Goal: Navigation & Orientation: Find specific page/section

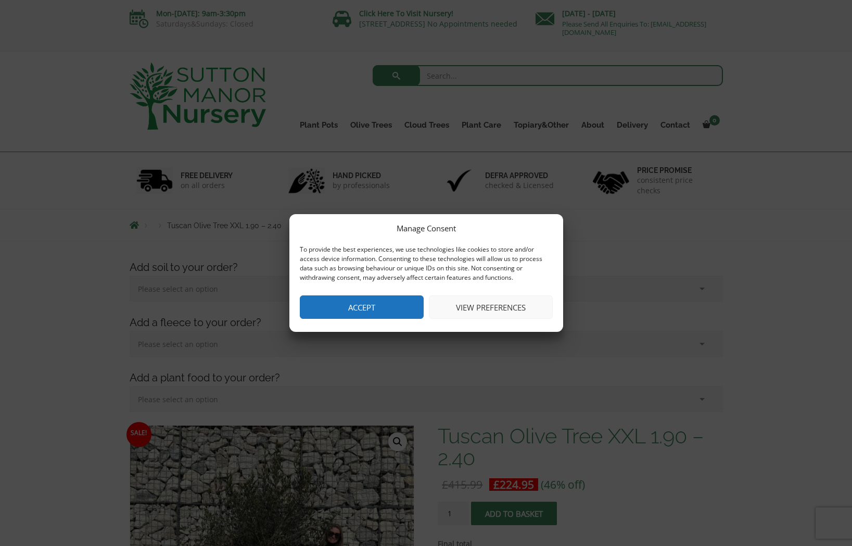
click at [391, 311] on button "Accept" at bounding box center [362, 306] width 124 height 23
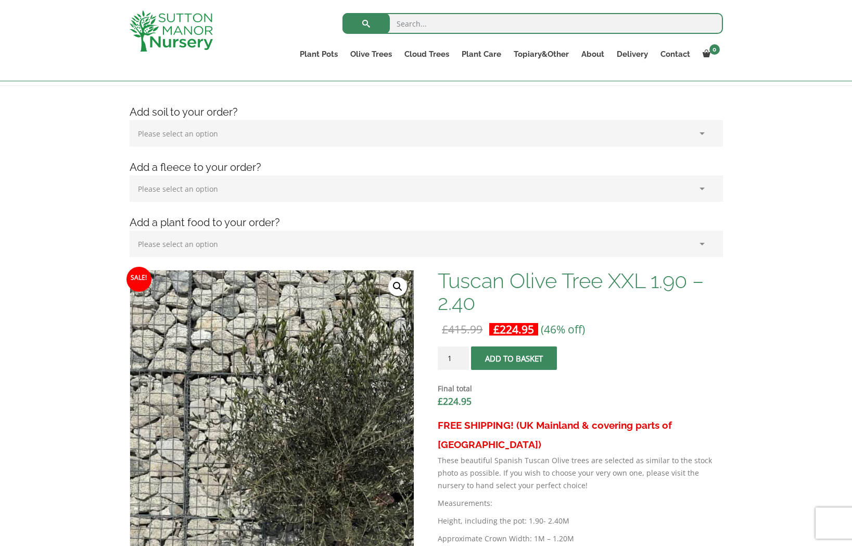
scroll to position [331, 0]
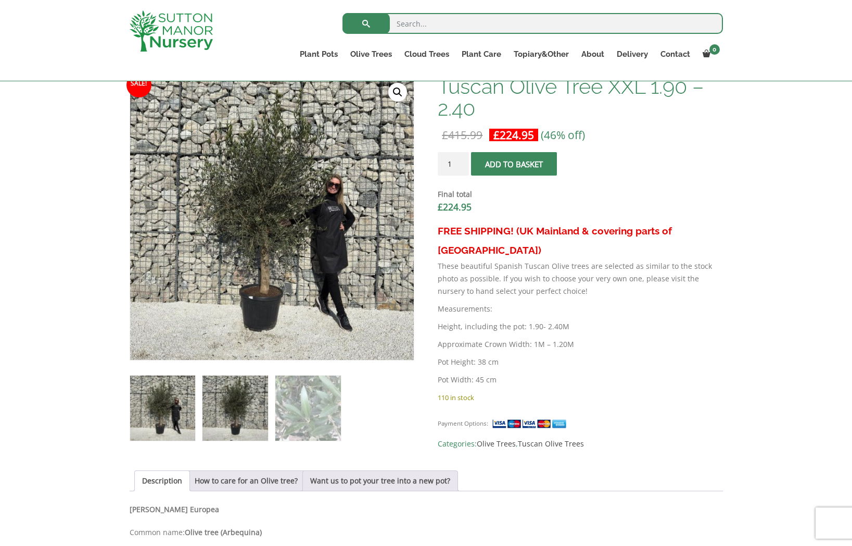
click at [232, 416] on img at bounding box center [235, 407] width 65 height 65
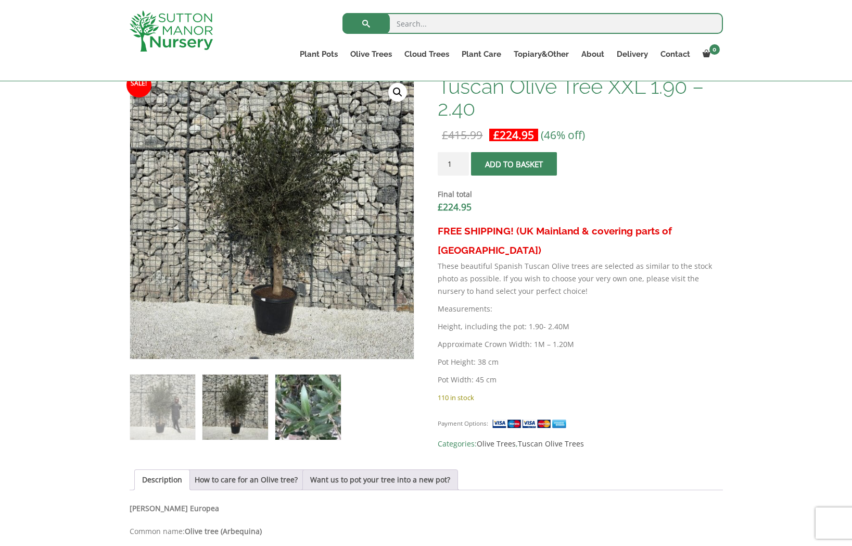
click at [336, 410] on img at bounding box center [307, 406] width 65 height 65
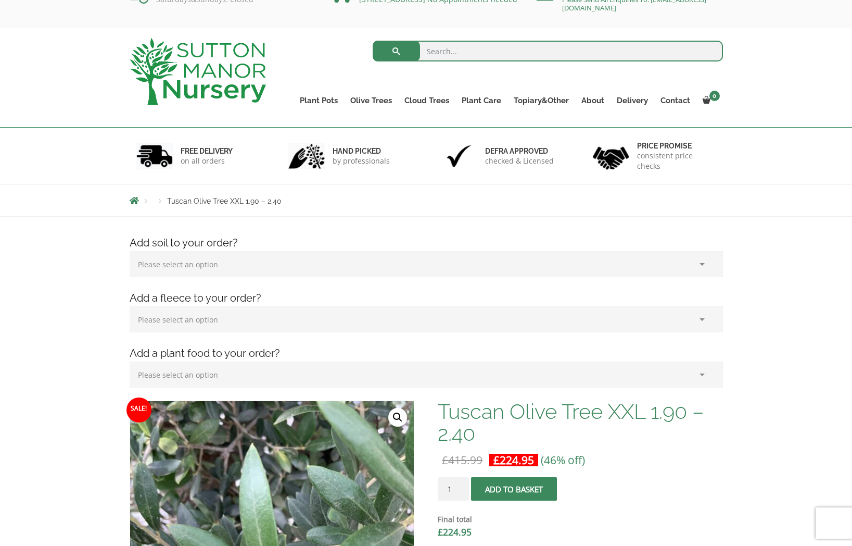
scroll to position [0, 0]
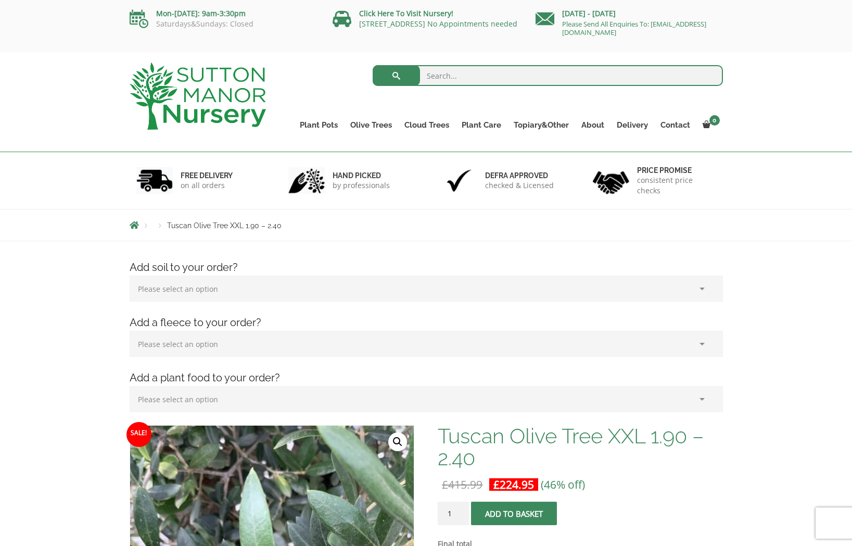
click at [202, 87] on img at bounding box center [198, 95] width 136 height 67
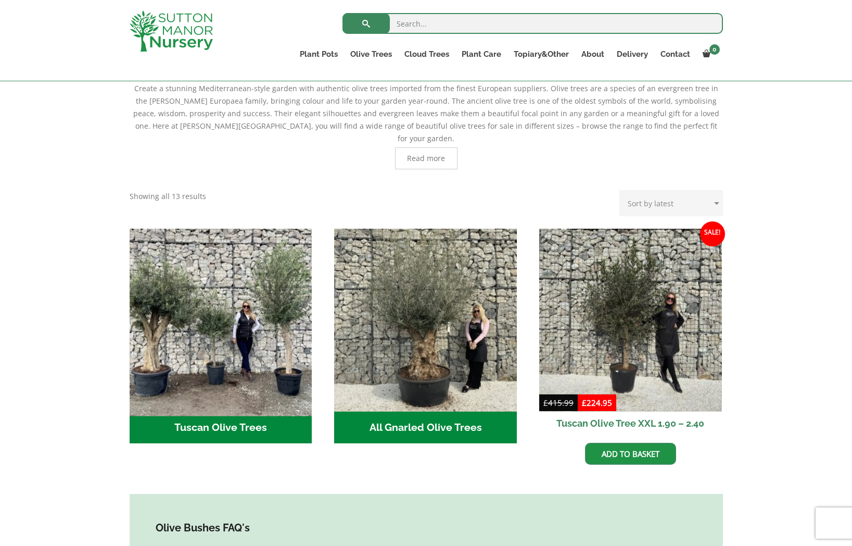
scroll to position [277, 0]
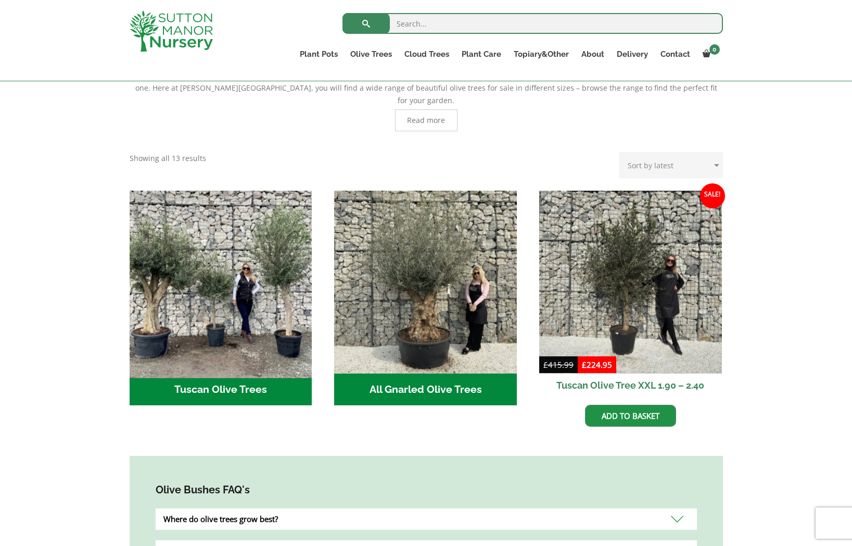
click at [182, 266] on img "Visit product category Tuscan Olive Trees" at bounding box center [221, 282] width 192 height 192
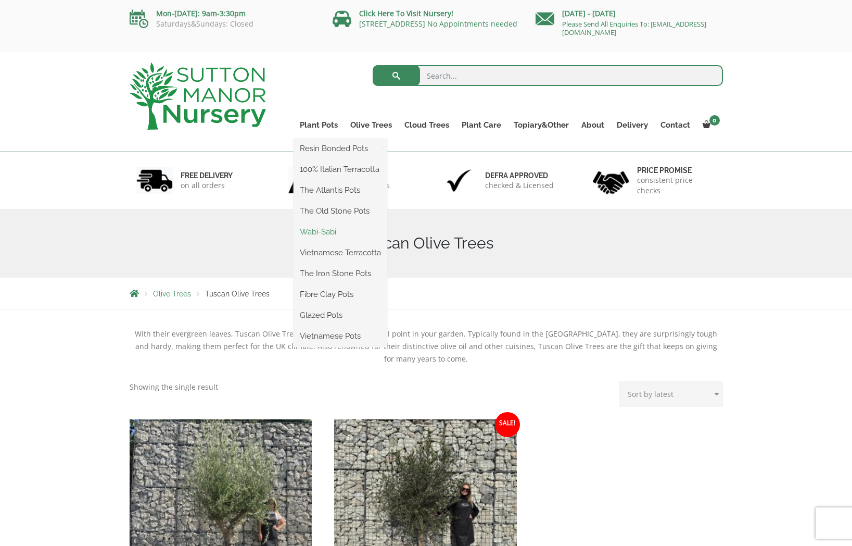
click at [337, 234] on link "Wabi-Sabi" at bounding box center [341, 232] width 94 height 16
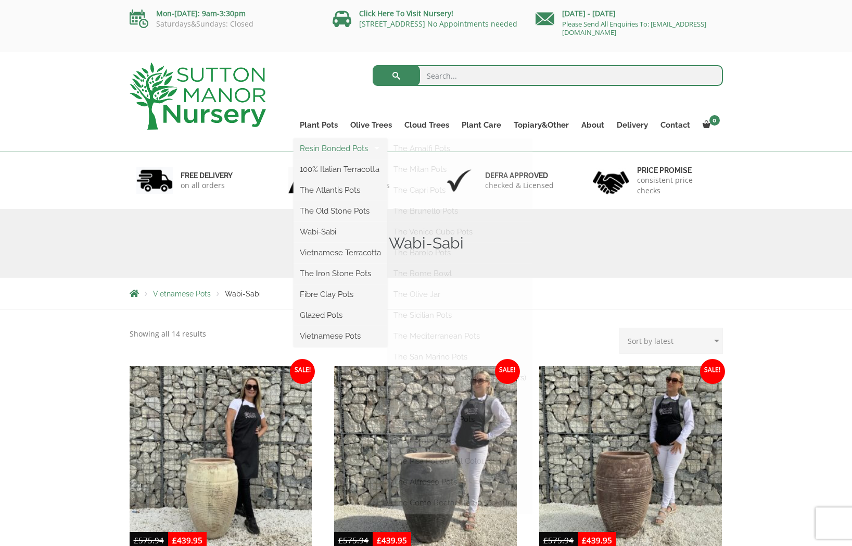
click at [334, 145] on link "Resin Bonded Pots" at bounding box center [341, 149] width 94 height 16
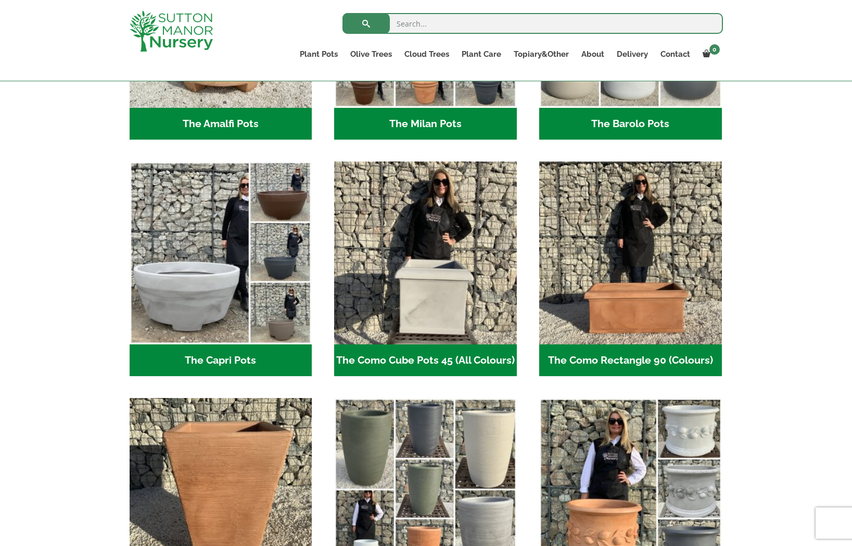
scroll to position [615, 0]
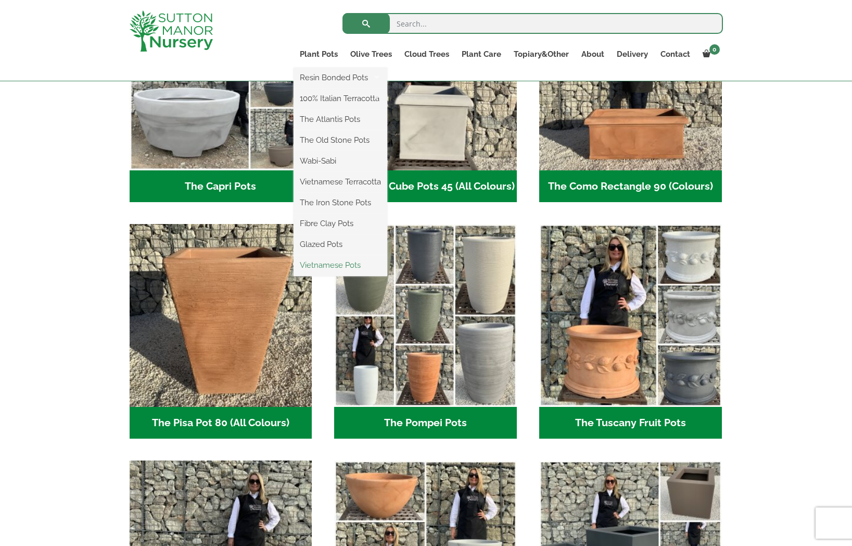
click at [333, 261] on link "Vietnamese Pots" at bounding box center [341, 265] width 94 height 16
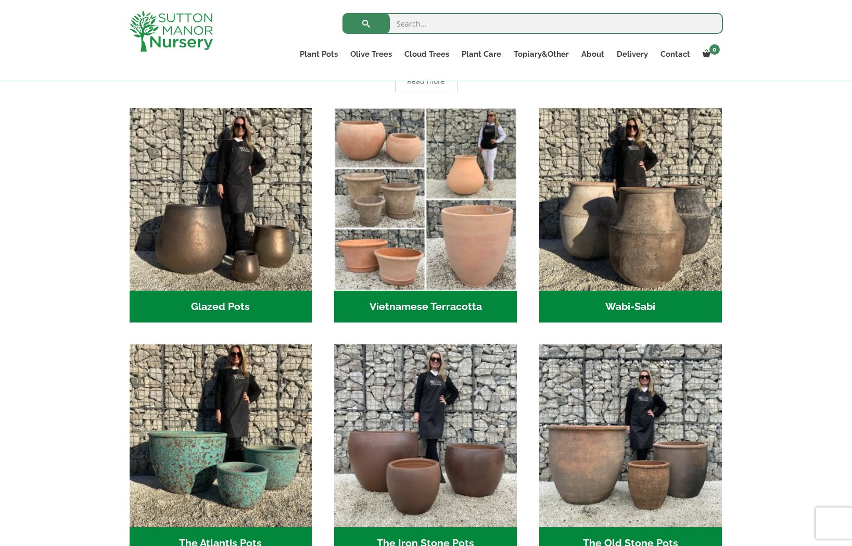
scroll to position [37, 0]
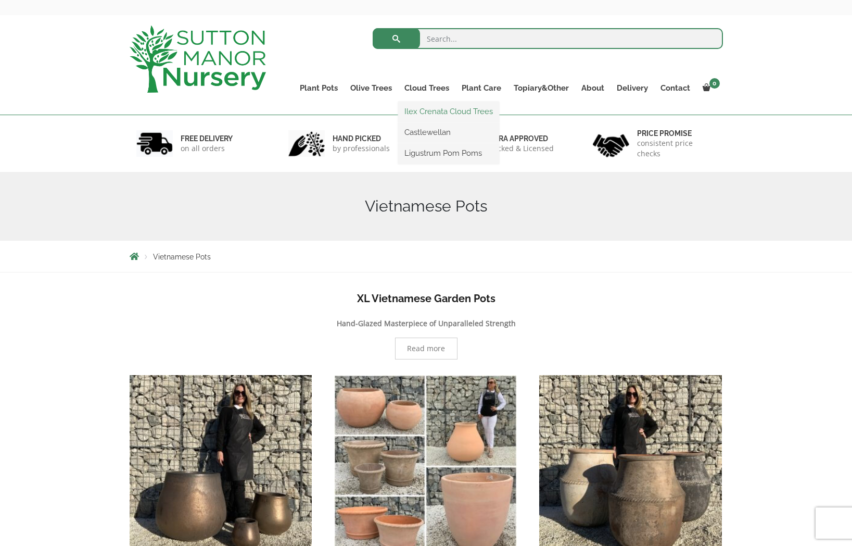
click at [419, 111] on link "Ilex Crenata Cloud Trees" at bounding box center [448, 112] width 101 height 16
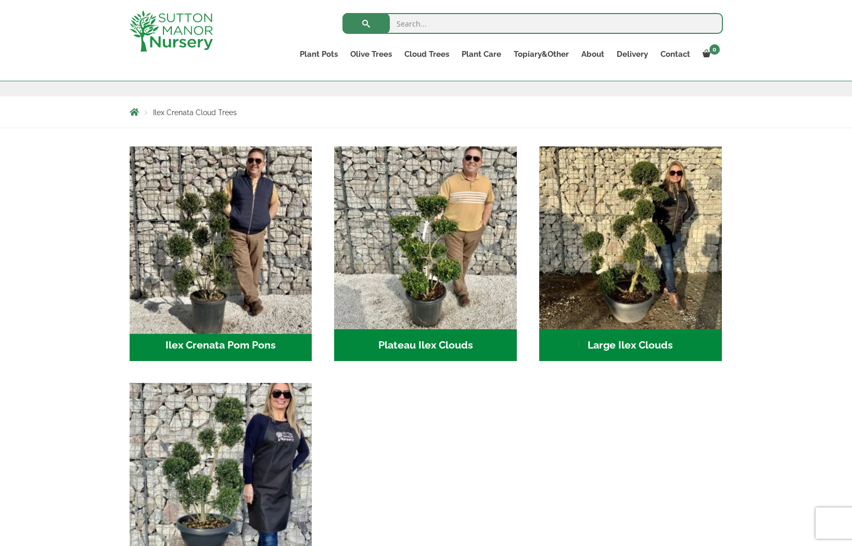
scroll to position [157, 0]
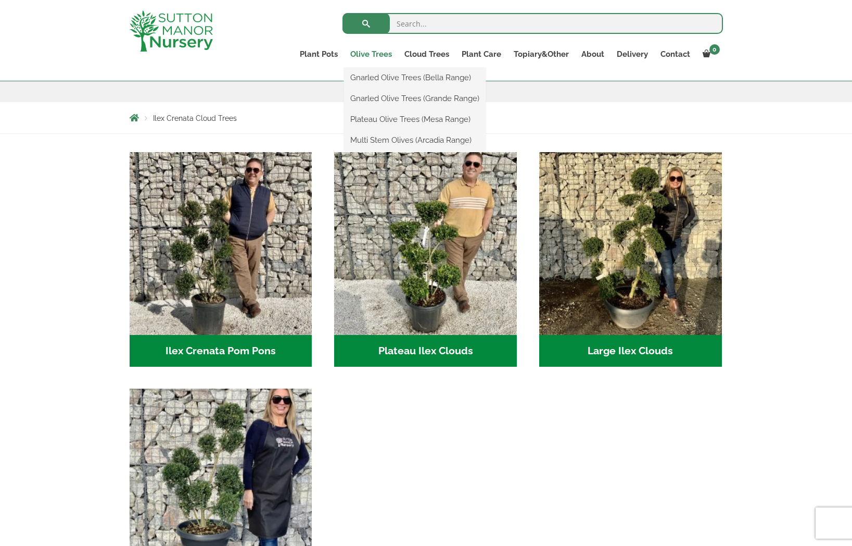
click at [369, 56] on link "Olive Trees" at bounding box center [371, 54] width 54 height 15
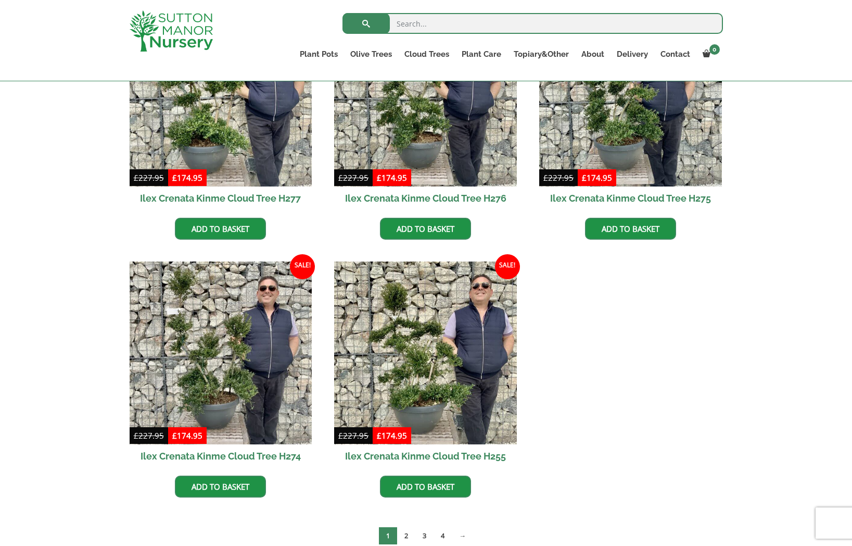
scroll to position [1444, 0]
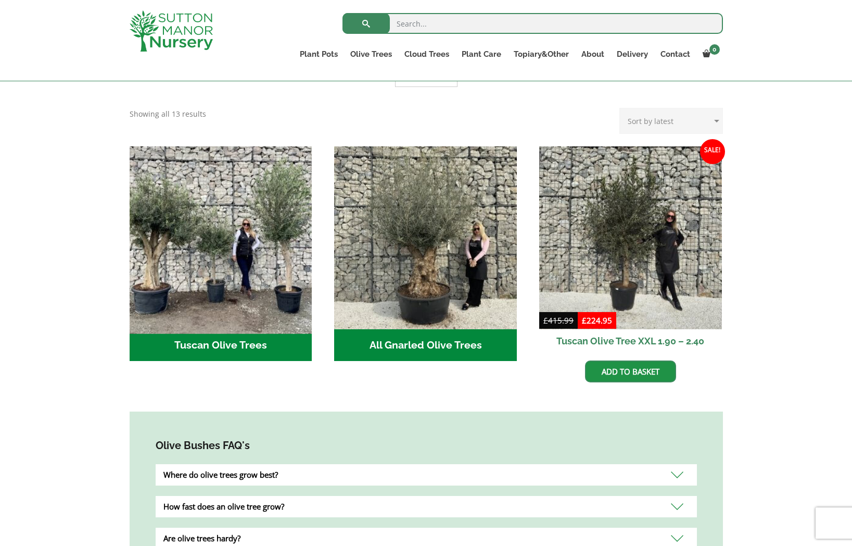
click at [291, 205] on img "Visit product category Tuscan Olive Trees" at bounding box center [221, 238] width 192 height 192
